Goal: Task Accomplishment & Management: Manage account settings

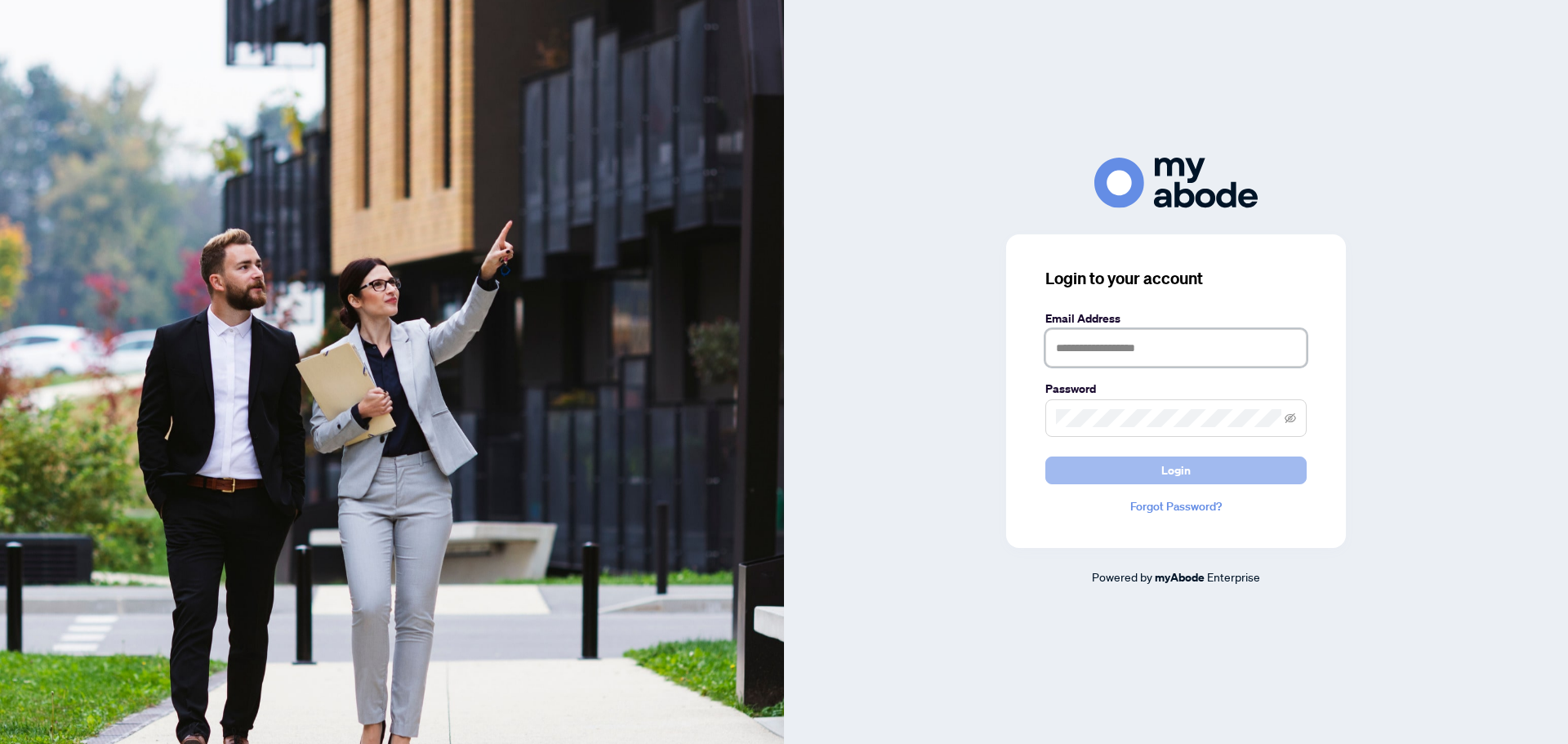
type input "**********"
click at [1172, 477] on span "Login" at bounding box center [1176, 470] width 30 height 26
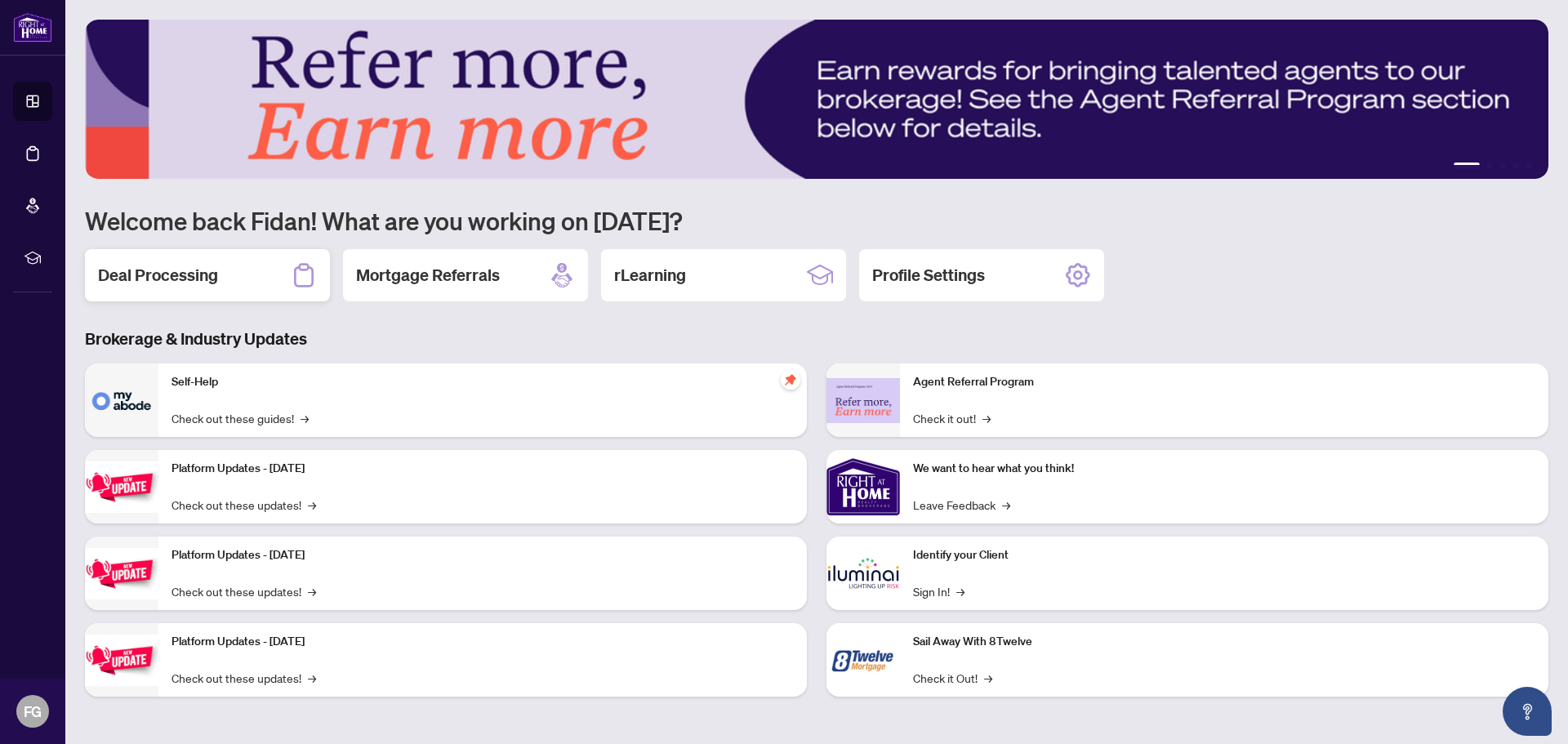
click at [288, 283] on div "Deal Processing" at bounding box center [208, 275] width 245 height 52
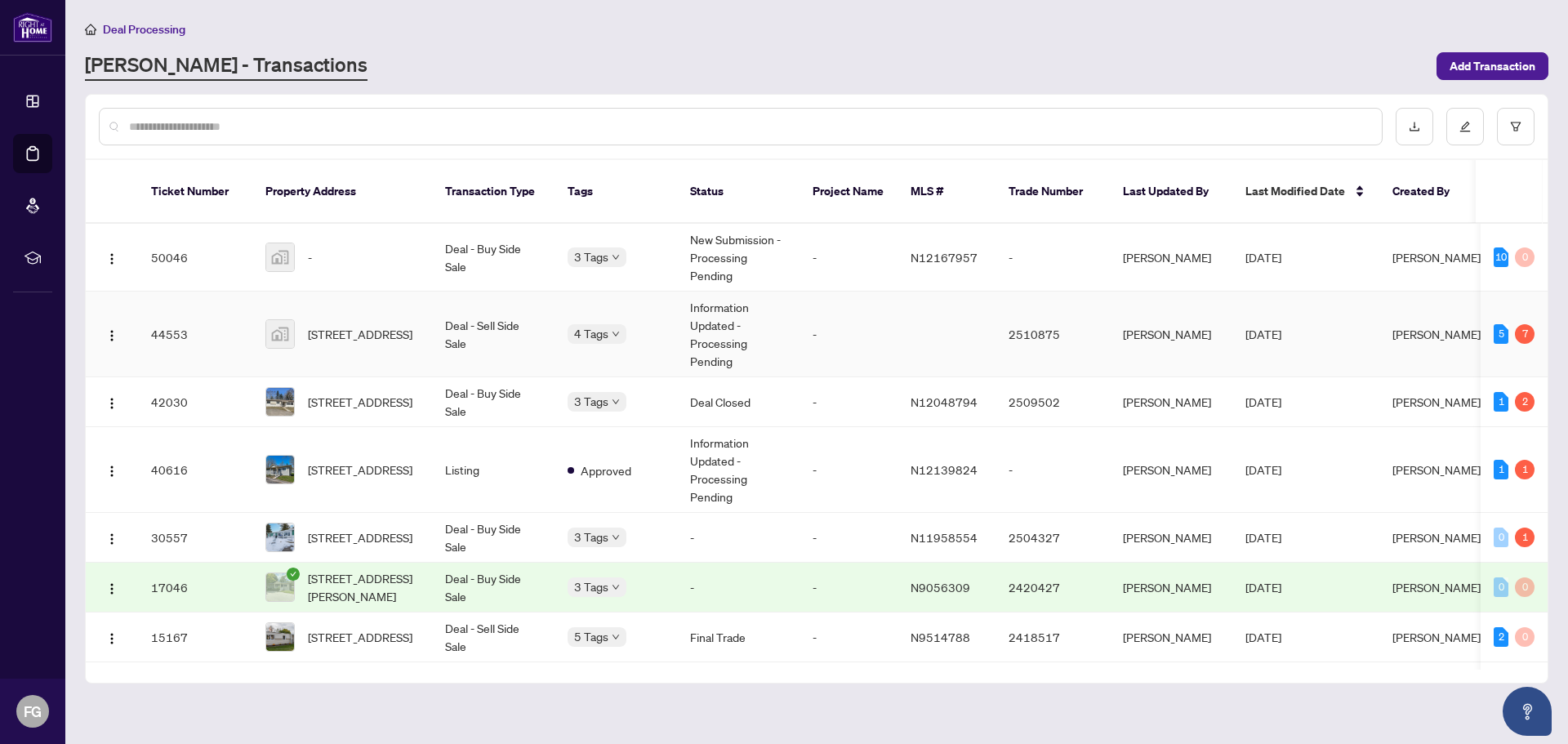
click at [165, 323] on td "44553" at bounding box center [195, 334] width 114 height 86
click at [165, 323] on main "Deal Processing [PERSON_NAME] - Transactions Add Transaction Ticket Number Prop…" at bounding box center [816, 372] width 1502 height 744
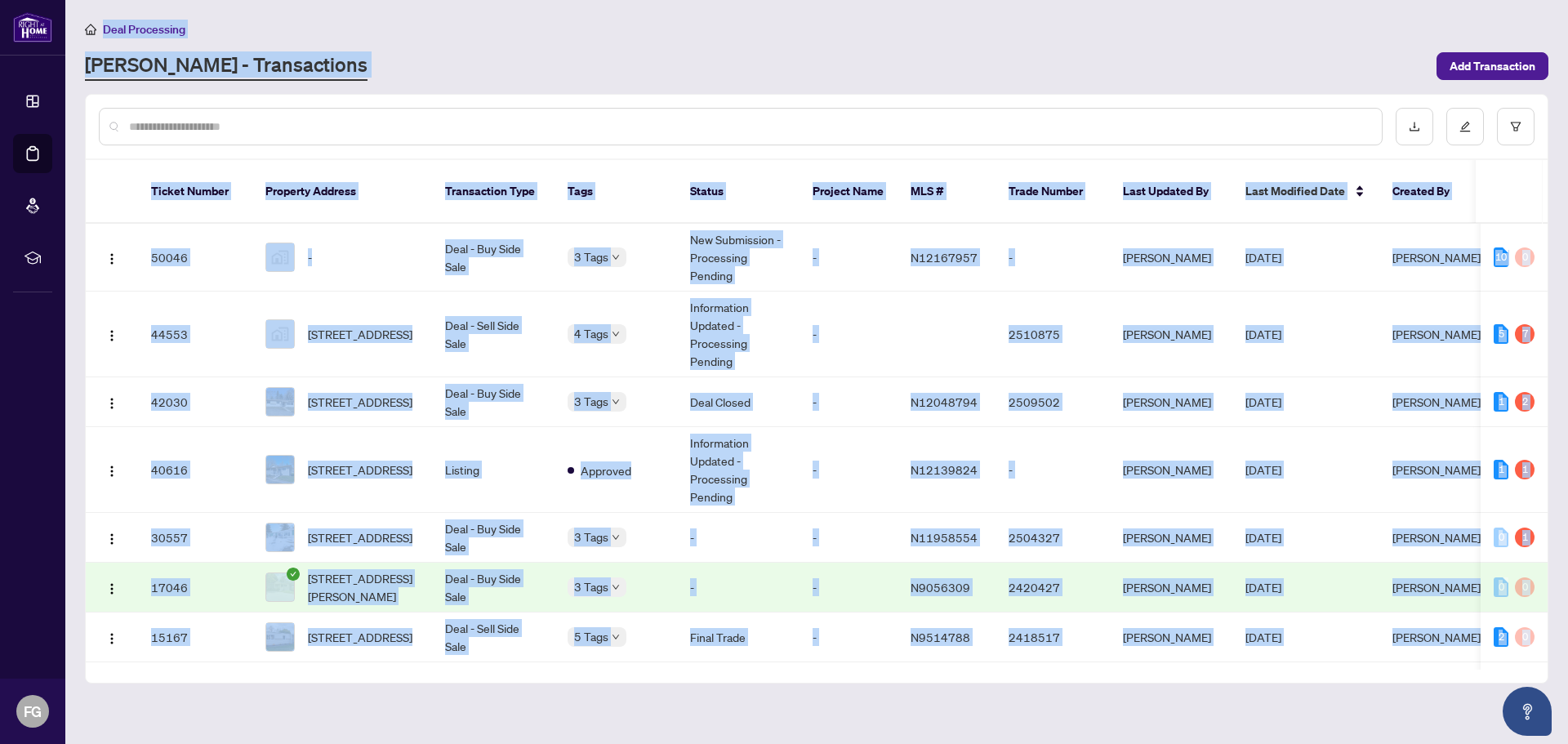
click at [1253, 99] on div at bounding box center [816, 126] width 1462 height 64
